Goal: Task Accomplishment & Management: Use online tool/utility

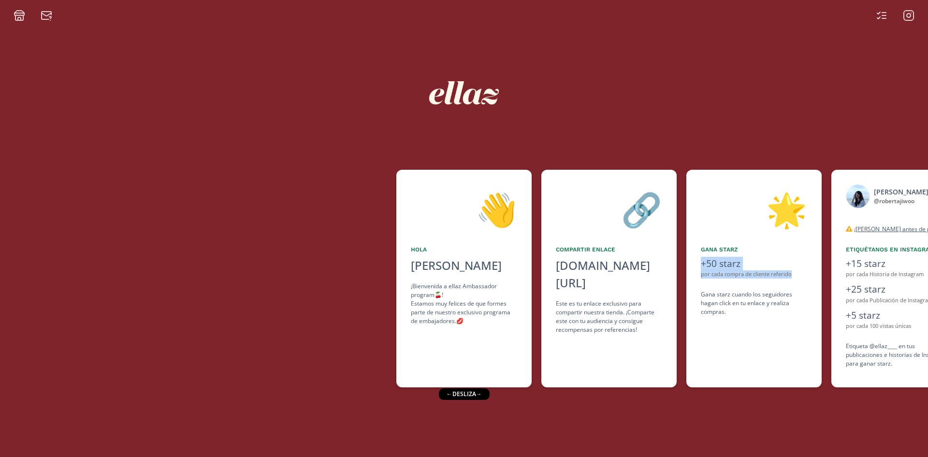
click at [644, 308] on div "👋 [PERSON_NAME] [PERSON_NAME] ¡Bienvenida a ellaz Ambassador program🍒! Estamos …" at bounding box center [464, 278] width 928 height 227
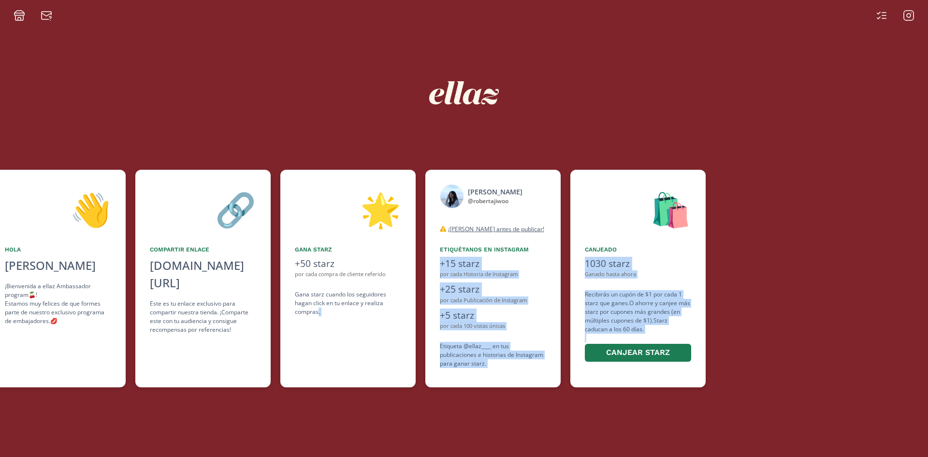
scroll to position [0, 442]
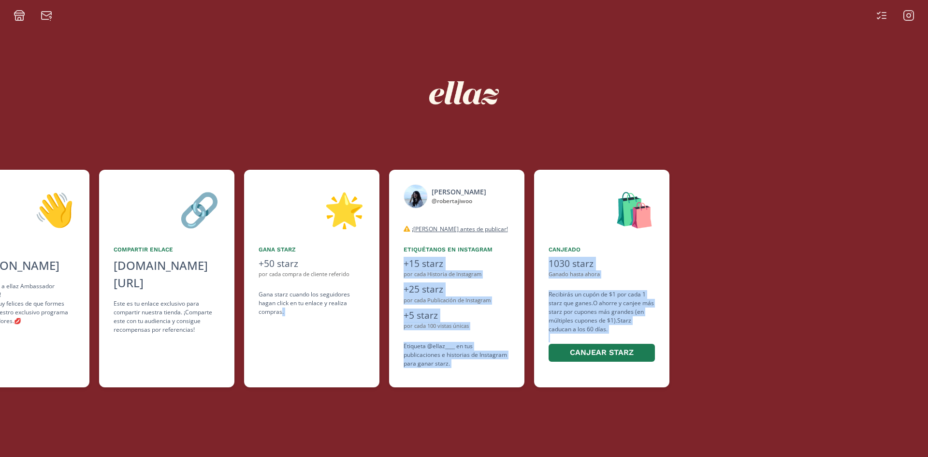
drag, startPoint x: 717, startPoint y: 372, endPoint x: 558, endPoint y: 393, distance: 160.9
click at [558, 393] on div "👋 [PERSON_NAME] [PERSON_NAME] ¡Bienvenida a ellaz Ambassador program🍒! Estamos …" at bounding box center [464, 239] width 928 height 436
click at [821, 248] on div at bounding box center [877, 279] width 396 height 218
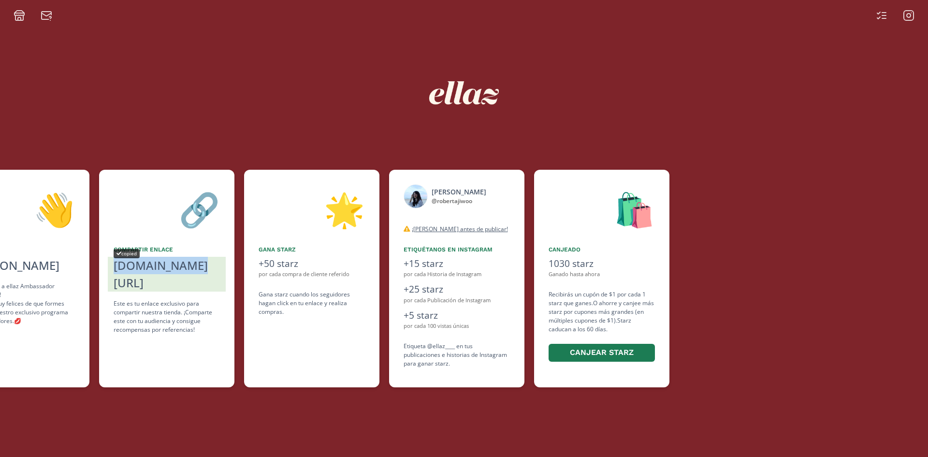
click at [157, 266] on div "[DOMAIN_NAME][URL]" at bounding box center [167, 274] width 106 height 35
click at [892, 16] on div at bounding box center [895, 16] width 50 height 12
click at [886, 16] on icon at bounding box center [882, 16] width 12 height 12
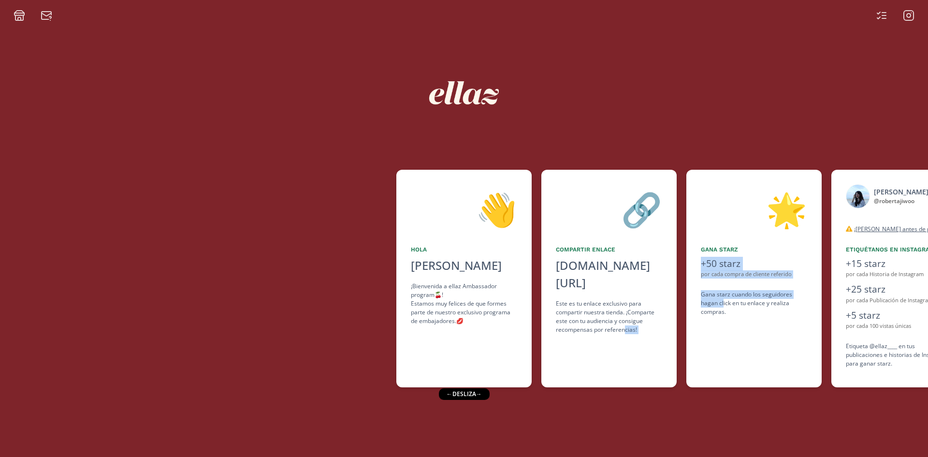
drag, startPoint x: 723, startPoint y: 303, endPoint x: 624, endPoint y: 322, distance: 101.0
click at [624, 322] on div "👋 [PERSON_NAME] [PERSON_NAME] ¡Bienvenida a ellaz Ambassador program🍒! Estamos …" at bounding box center [464, 278] width 928 height 227
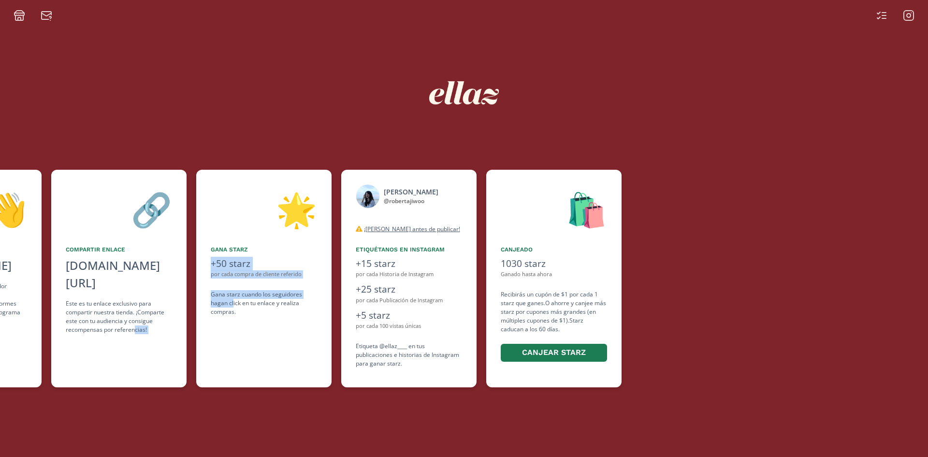
scroll to position [0, 461]
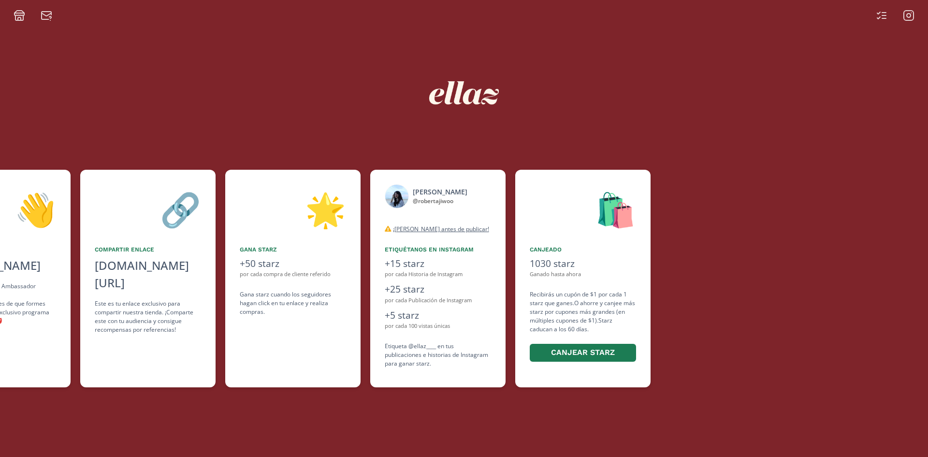
drag, startPoint x: 717, startPoint y: 117, endPoint x: 426, endPoint y: 62, distance: 296.1
click at [688, 115] on div at bounding box center [464, 93] width 580 height 103
